Goal: Transaction & Acquisition: Purchase product/service

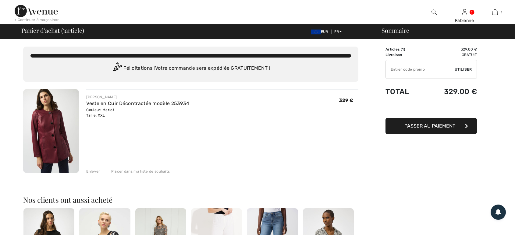
click at [416, 70] on input "TEXT" at bounding box center [420, 69] width 69 height 18
type input "OC00154C00"
click at [457, 66] on div "✔ Utiliser Enlever" at bounding box center [431, 69] width 91 height 19
click at [460, 70] on span "Utiliser" at bounding box center [463, 69] width 17 height 5
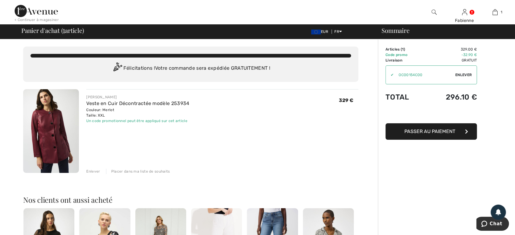
click at [95, 171] on div "Enlever" at bounding box center [93, 171] width 14 height 5
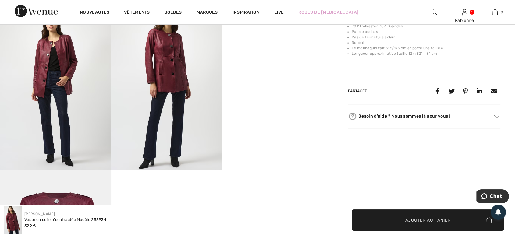
scroll to position [282, 0]
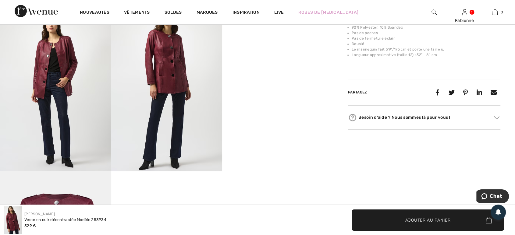
click at [268, 60] on video "Your browser does not support the video tag." at bounding box center [277, 32] width 111 height 55
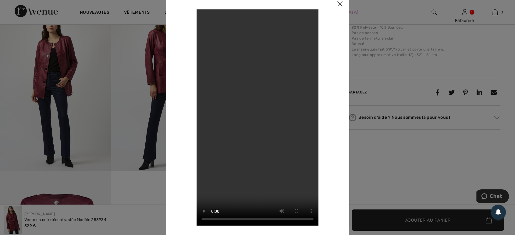
click at [339, 6] on img at bounding box center [340, 4] width 18 height 19
